Goal: Navigation & Orientation: Find specific page/section

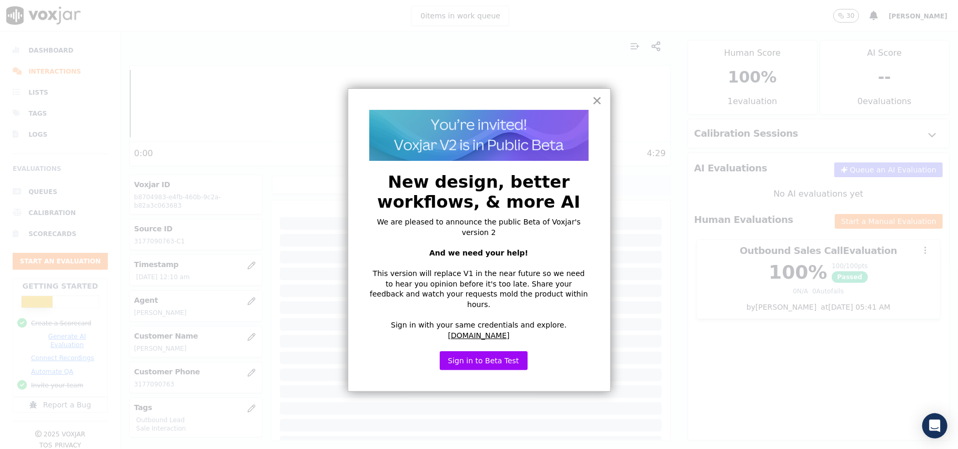
click at [598, 98] on button "×" at bounding box center [597, 100] width 10 height 17
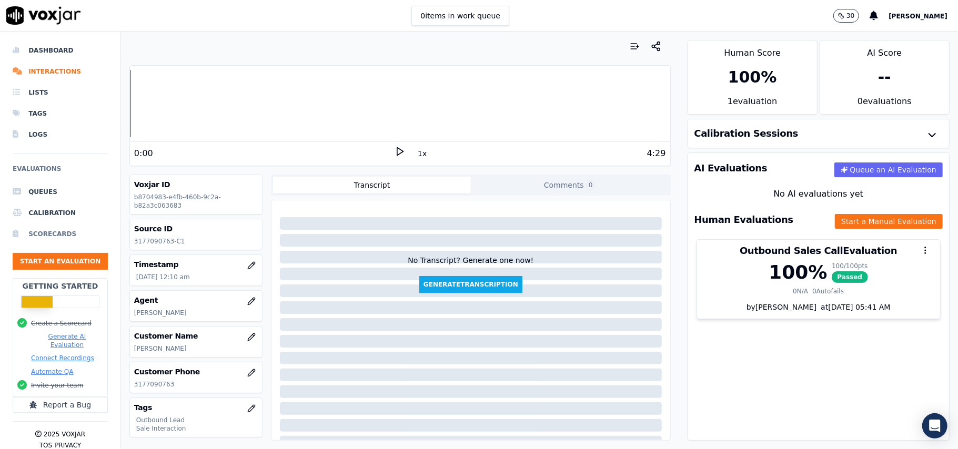
click at [73, 234] on li "Scorecards" at bounding box center [60, 234] width 95 height 21
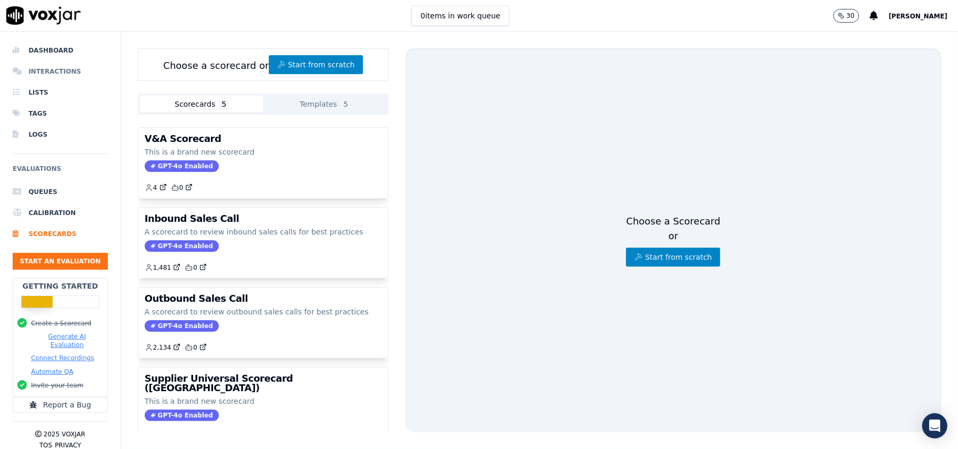
click at [57, 75] on li "Interactions" at bounding box center [60, 71] width 95 height 21
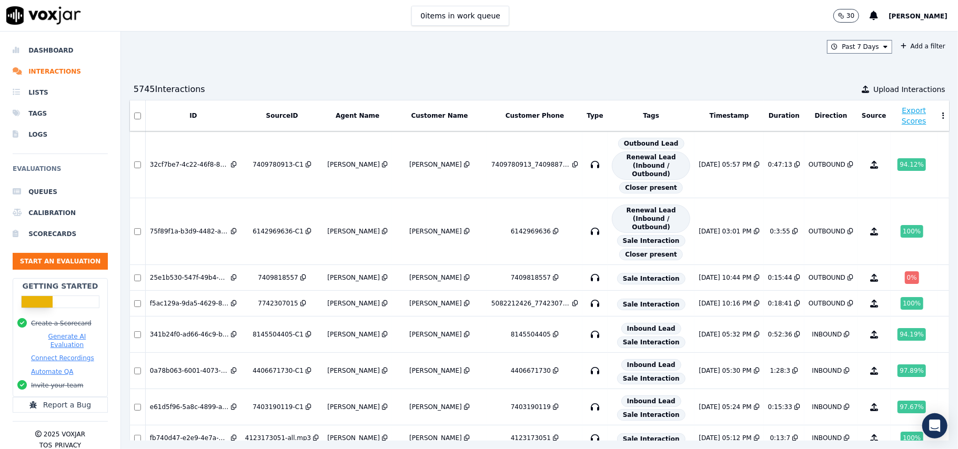
click at [456, 72] on div "Past 7 Days Add a filter 5745 Interaction s Upload Interactions ID SourceID Age…" at bounding box center [539, 241] width 837 height 418
click at [62, 55] on li "Dashboard" at bounding box center [60, 50] width 95 height 21
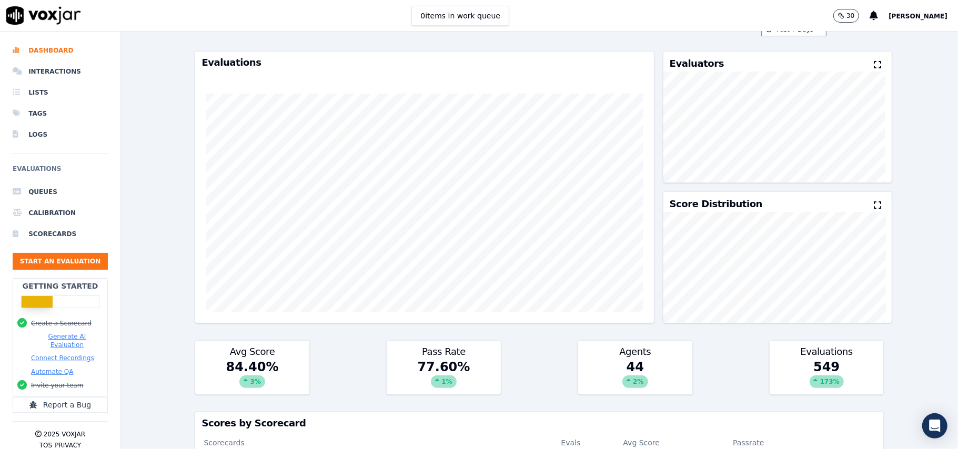
scroll to position [18, 0]
